Goal: Task Accomplishment & Management: Complete application form

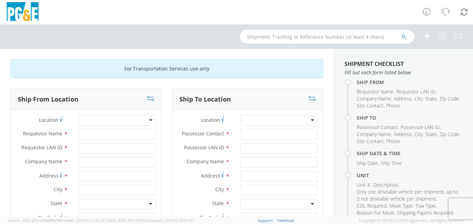
click at [146, 120] on div at bounding box center [117, 120] width 77 height 10
type input "Interstate Truck Center"
click at [89, 132] on input "Requestor Name *" at bounding box center [117, 134] width 77 height 10
type input "j"
type input "[PERSON_NAME]"
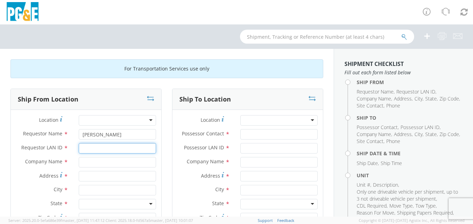
click at [88, 148] on input "Requestor LAN ID *" at bounding box center [117, 148] width 77 height 10
type input "j6s9"
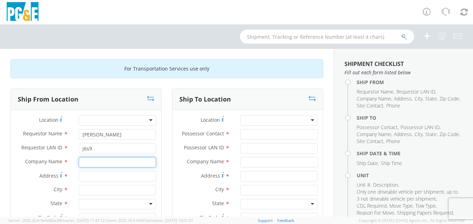
click at [87, 163] on input "text" at bounding box center [117, 162] width 77 height 10
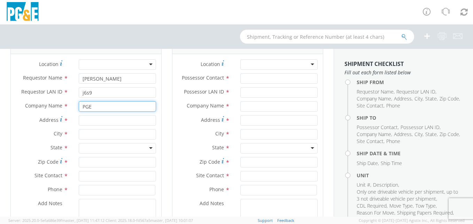
scroll to position [28, 0]
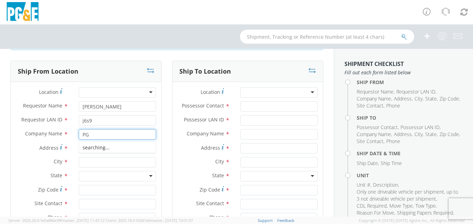
type input "P"
type input "interstate truck center"
click at [85, 147] on input "Address *" at bounding box center [117, 148] width 77 height 10
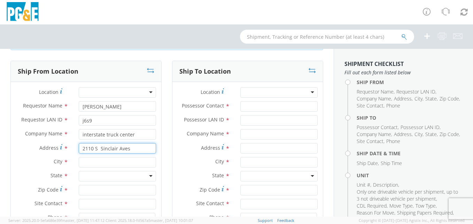
type input "2110 S Sinclair Aves"
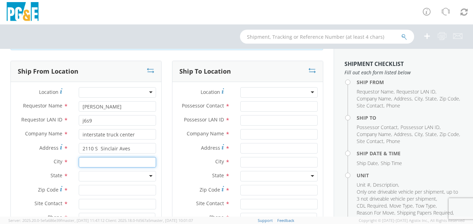
click at [86, 161] on input "text" at bounding box center [117, 162] width 77 height 10
type input "s"
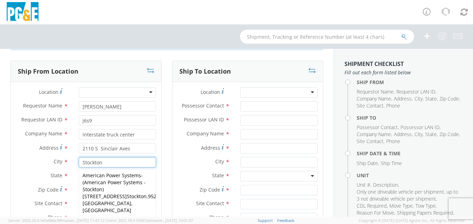
type input "Stockton"
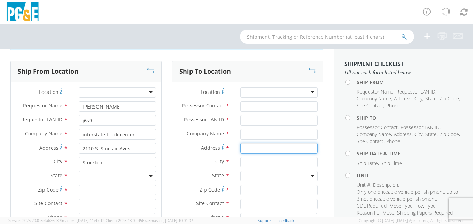
click at [167, 154] on div "Ship To Location Location * (OBSOLETE) [GEOGRAPHIC_DATA] SC - GC TRAILER (OBSOL…" at bounding box center [248, 176] width 162 height 231
click at [151, 177] on div at bounding box center [117, 176] width 77 height 10
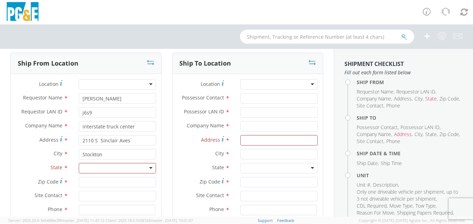
scroll to position [42, 0]
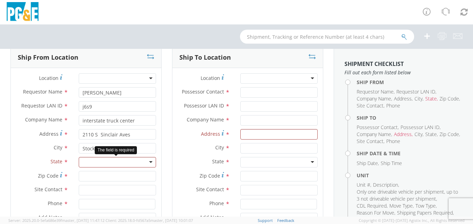
click at [149, 162] on div at bounding box center [117, 162] width 77 height 10
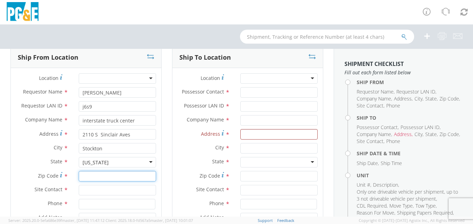
click at [85, 176] on input "Zip Code *" at bounding box center [117, 176] width 77 height 10
type input "95215"
click at [86, 191] on input "text" at bounding box center [117, 190] width 77 height 10
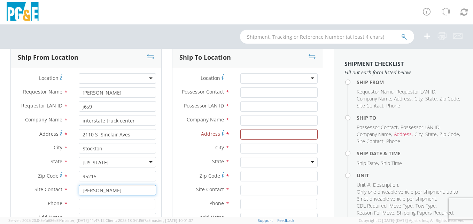
type input "[PERSON_NAME]"
click at [87, 203] on input at bounding box center [117, 204] width 77 height 10
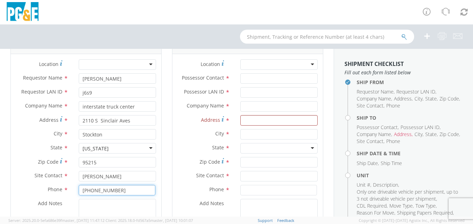
scroll to position [0, 0]
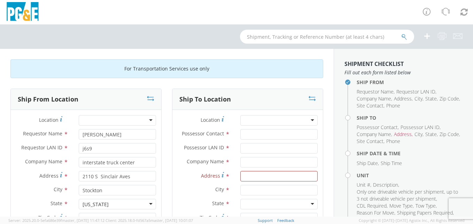
type input "[PHONE_NUMBER]"
click at [244, 134] on input "Possessor Contact *" at bounding box center [278, 134] width 77 height 10
type input "j"
type input "[PERSON_NAME]"
click at [246, 147] on input "Possessor LAN ID *" at bounding box center [278, 148] width 77 height 10
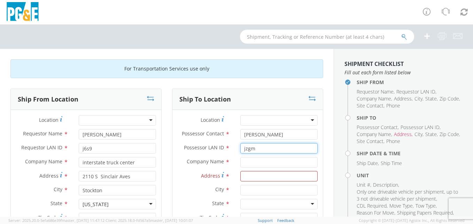
type input "jzgm"
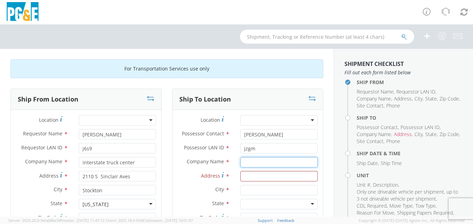
click at [243, 160] on input "text" at bounding box center [278, 162] width 77 height 10
type input "PGE"
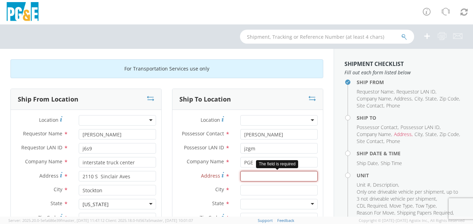
click at [244, 177] on input "Address *" at bounding box center [278, 176] width 77 height 10
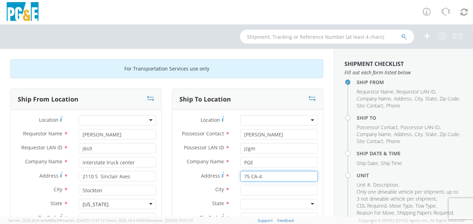
type input "75 CA-4"
click at [243, 190] on input "text" at bounding box center [278, 190] width 77 height 10
type input "Murphys"
click at [311, 203] on div at bounding box center [278, 204] width 77 height 10
click at [334, 214] on aside "Shipment Checklist Fill out each form listed below Ship From Requestor Name , R…" at bounding box center [403, 133] width 139 height 168
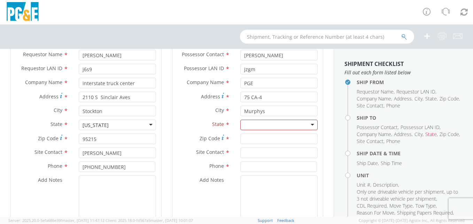
scroll to position [112, 0]
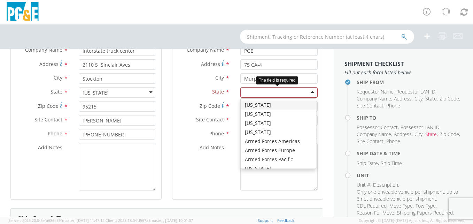
click at [311, 92] on div at bounding box center [278, 92] width 77 height 10
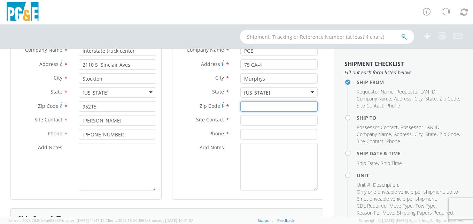
click at [258, 104] on input "Zip Code *" at bounding box center [278, 106] width 77 height 10
type input "95247"
click at [248, 120] on input "text" at bounding box center [278, 120] width 77 height 10
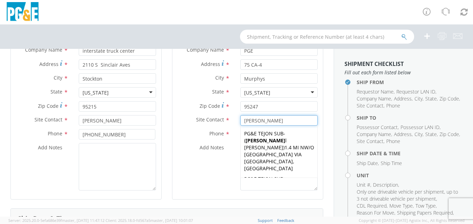
type input "[PERSON_NAME]"
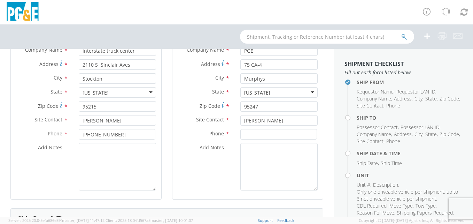
click at [323, 132] on div "Ship To Location Location * (OBSOLETE) [GEOGRAPHIC_DATA] SC - GC TRAILER (OBSOL…" at bounding box center [248, 92] width 162 height 231
click at [251, 136] on input at bounding box center [278, 134] width 77 height 10
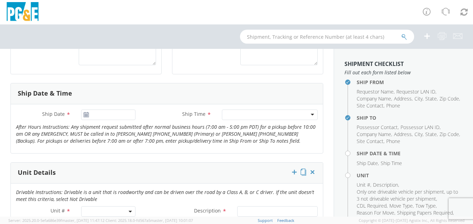
scroll to position [251, 0]
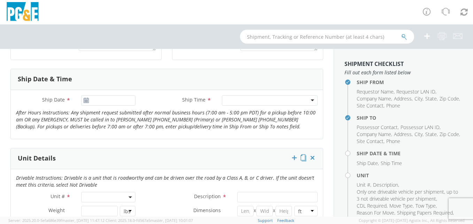
type input "[PHONE_NUMBER]"
click at [84, 100] on icon at bounding box center [86, 101] width 6 height 6
type input "[DATE]"
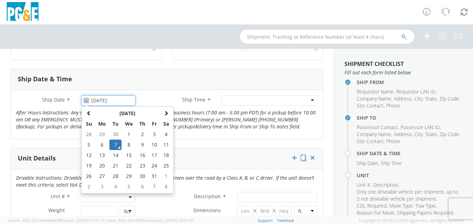
click at [94, 101] on input "[DATE]" at bounding box center [108, 100] width 55 height 10
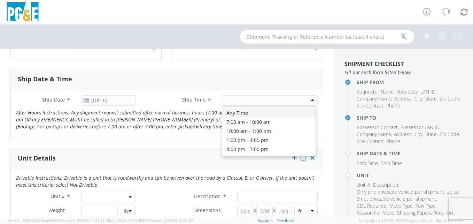
click at [307, 100] on div at bounding box center [270, 100] width 96 height 10
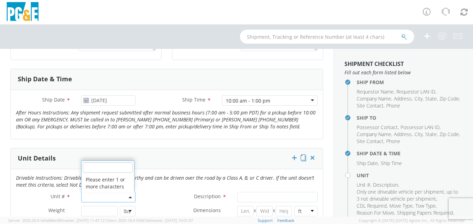
click at [131, 198] on span at bounding box center [108, 197] width 55 height 10
click at [90, 168] on input "search" at bounding box center [108, 167] width 50 height 10
type input "b"
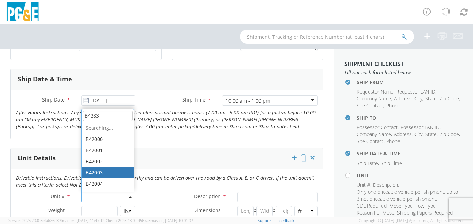
type input "B42839"
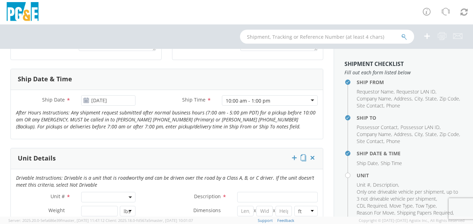
click at [154, 157] on div "Unit Details" at bounding box center [167, 158] width 312 height 21
click at [128, 211] on select "lbs kgs" at bounding box center [128, 211] width 16 height 10
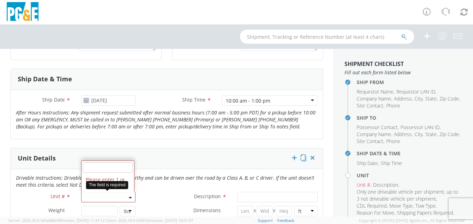
click at [90, 193] on span at bounding box center [108, 197] width 55 height 10
click at [94, 166] on input "search" at bounding box center [108, 167] width 50 height 10
type input "B42839"
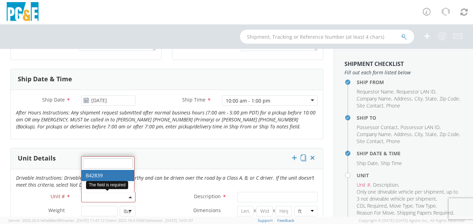
type input "TRUCK; MATERIAL HANDLER: 39' - 59' 4X4"
type input "39000"
select select "B42839"
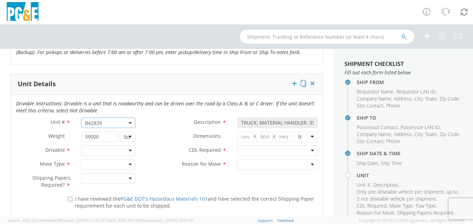
scroll to position [367, 0]
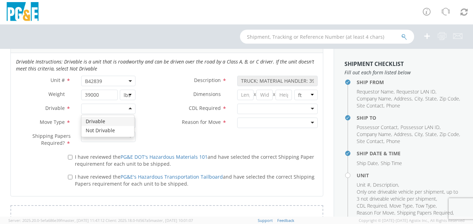
click at [129, 109] on div at bounding box center [108, 108] width 55 height 10
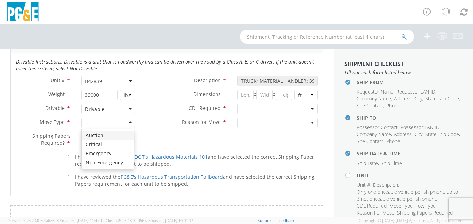
click at [128, 122] on div at bounding box center [108, 122] width 55 height 10
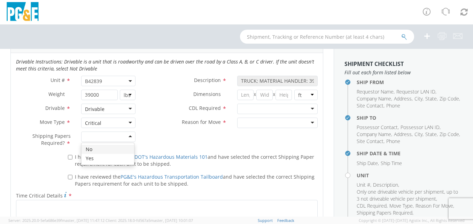
click at [129, 138] on div at bounding box center [108, 136] width 55 height 10
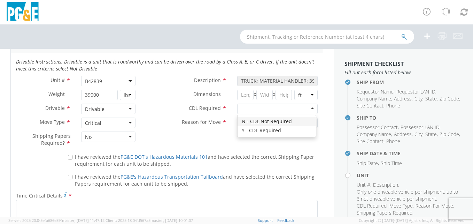
click at [307, 108] on div at bounding box center [277, 108] width 80 height 10
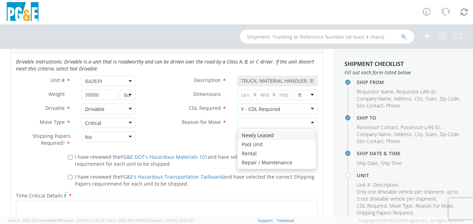
click at [308, 123] on div at bounding box center [277, 122] width 80 height 10
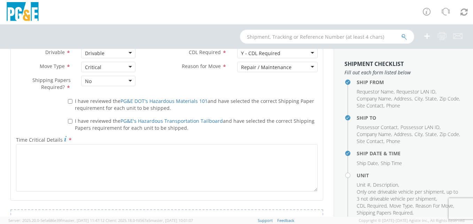
scroll to position [437, 0]
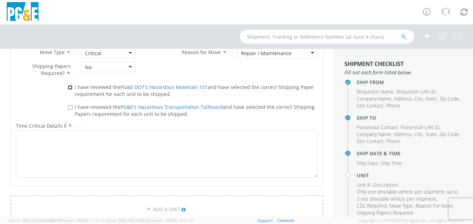
click at [69, 87] on input "I have reviewed the PG&E DOT's Hazardous Materials 101 and have selected the co…" at bounding box center [70, 87] width 5 height 5
checkbox input "true"
click at [70, 106] on input "I have reviewed the PG&E's Hazardous Transportation Tailboard and have selected…" at bounding box center [70, 107] width 5 height 5
checkbox input "true"
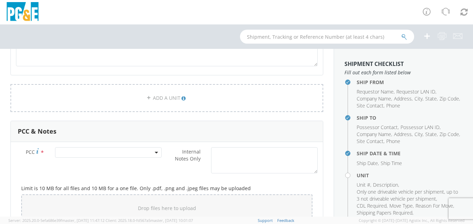
scroll to position [567, 0]
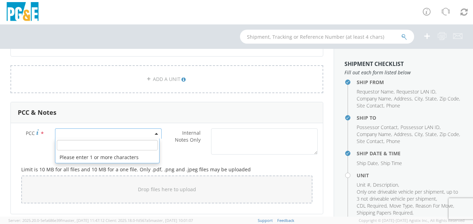
click at [126, 129] on span at bounding box center [108, 133] width 107 height 10
click at [113, 145] on input "number" at bounding box center [107, 145] width 101 height 10
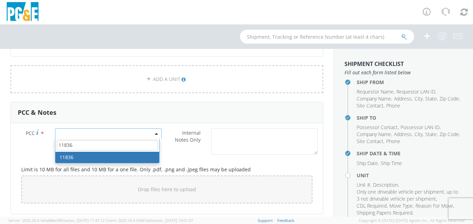
click at [144, 144] on input "11836" at bounding box center [107, 145] width 101 height 10
type input "11836"
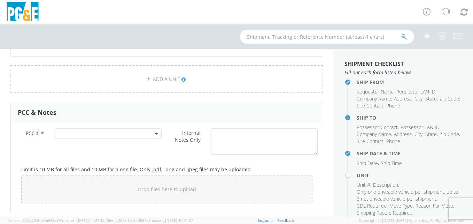
click at [179, 147] on label "Internal Notes Only *" at bounding box center [186, 139] width 39 height 23
click at [211, 147] on textarea "Internal Notes Only *" at bounding box center [264, 141] width 107 height 26
click at [155, 132] on span at bounding box center [108, 133] width 107 height 10
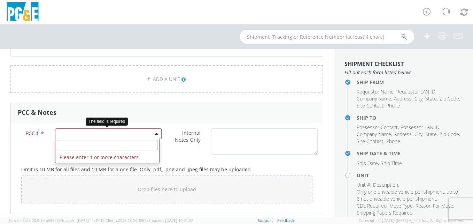
click at [140, 143] on input "number" at bounding box center [107, 145] width 101 height 10
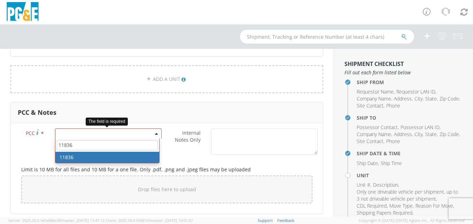
type input "11836"
select select "11836"
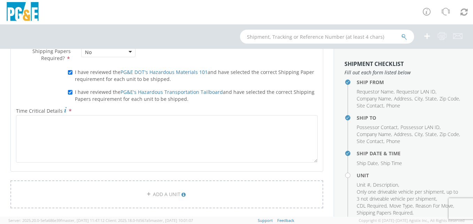
scroll to position [453, 0]
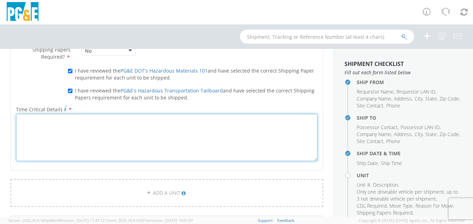
click at [72, 121] on textarea "Time Critical Details *" at bounding box center [167, 137] width 302 height 47
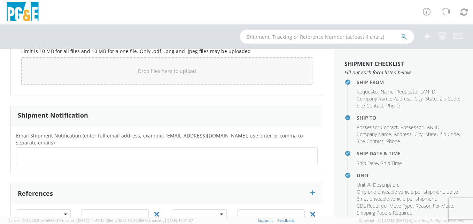
scroll to position [713, 0]
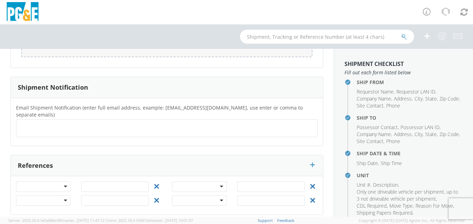
type textarea "as soon as you can"
click at [462, 186] on aside "Shipment Checklist Fill out each form listed below Ship From Requestor Name , R…" at bounding box center [403, 133] width 139 height 168
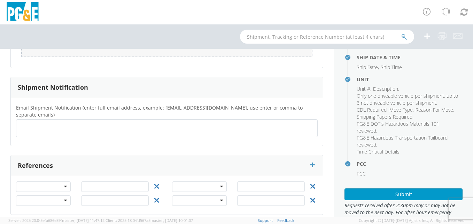
scroll to position [97, 0]
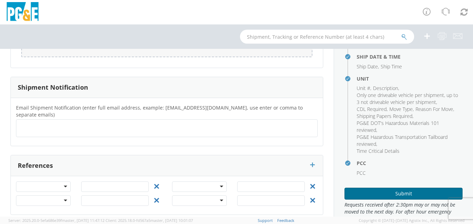
click at [408, 193] on button "Submit" at bounding box center [404, 193] width 118 height 12
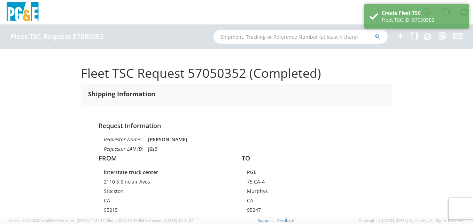
click at [468, 167] on div "Fleet TSC Request 57050352 (Completed) Shipping Information Request Information…" at bounding box center [236, 133] width 473 height 168
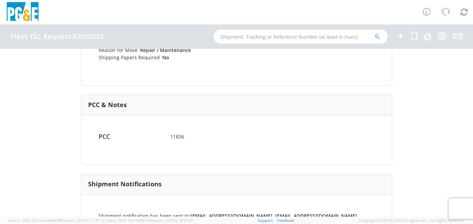
scroll to position [379, 0]
